Goal: Information Seeking & Learning: Learn about a topic

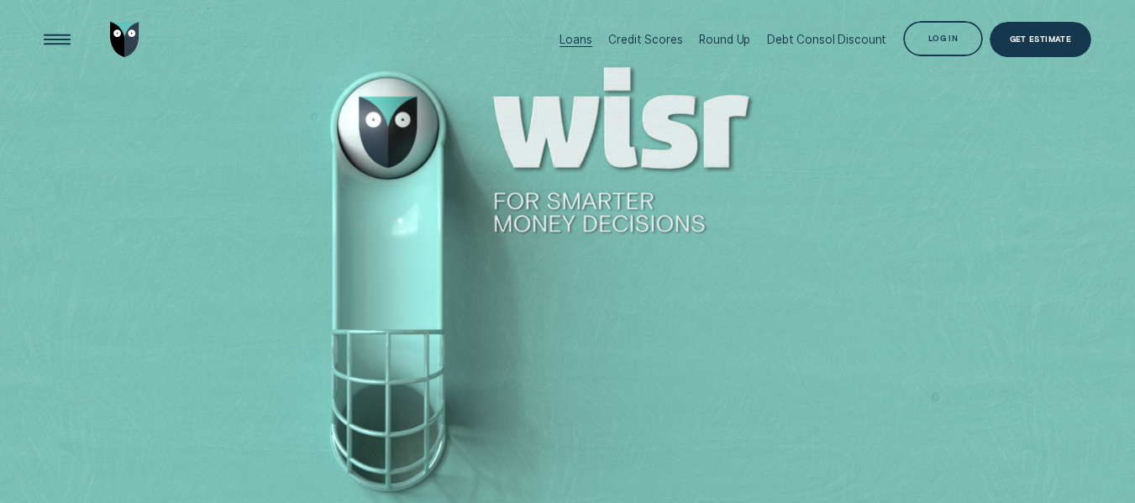
click at [586, 39] on div "Loans" at bounding box center [575, 39] width 32 height 13
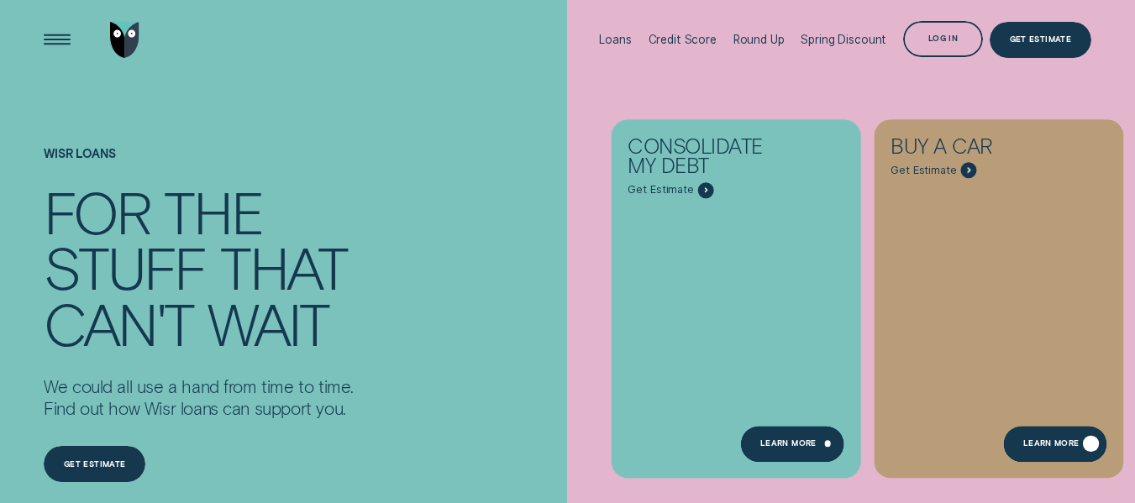
click at [1062, 434] on div "Learn More" at bounding box center [1055, 444] width 104 height 36
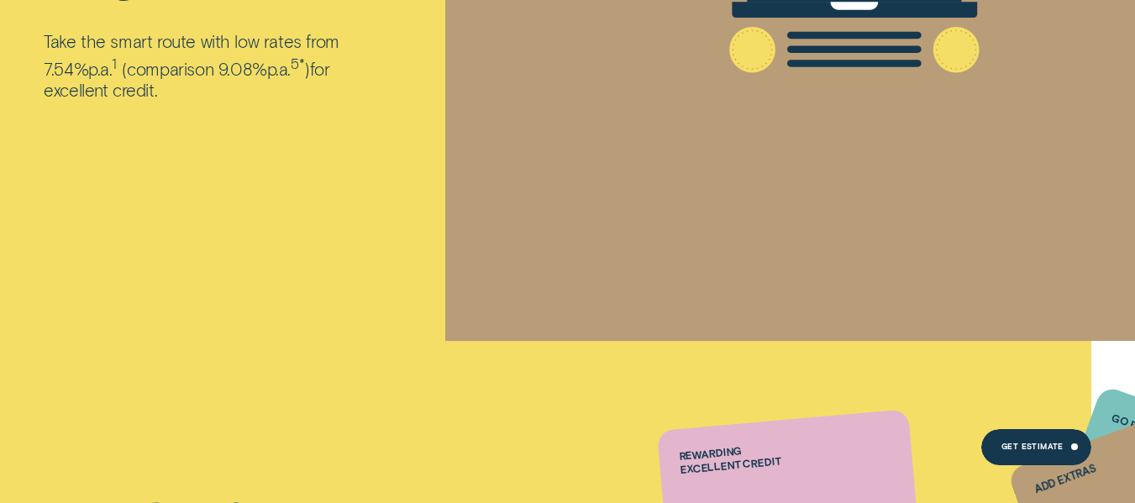
scroll to position [420, 0]
